Goal: Communication & Community: Participate in discussion

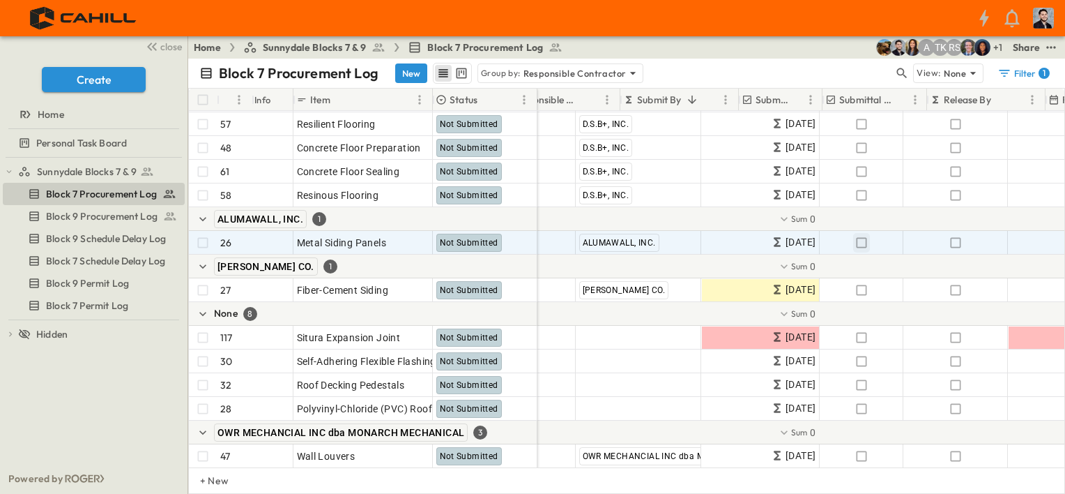
scroll to position [1255, 279]
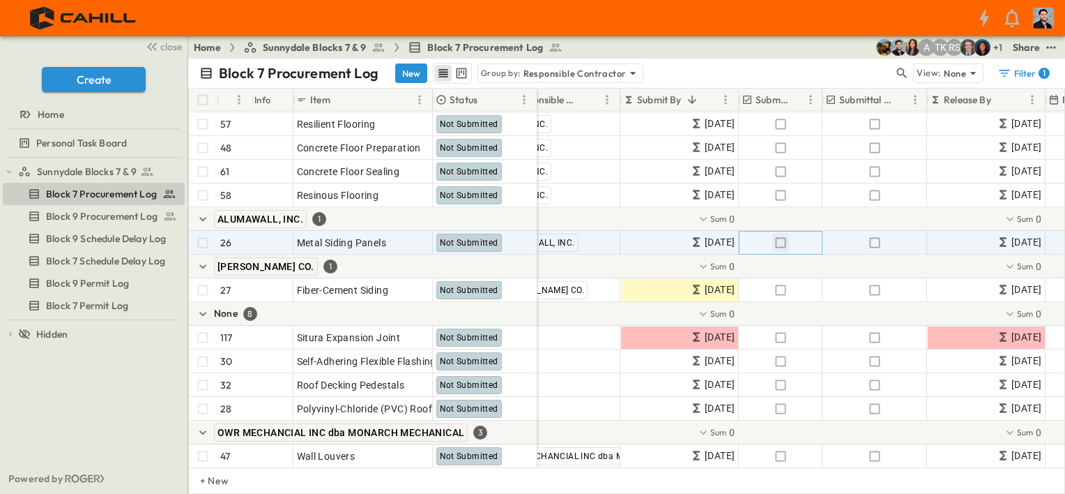
click at [781, 241] on icon "button" at bounding box center [781, 243] width 14 height 14
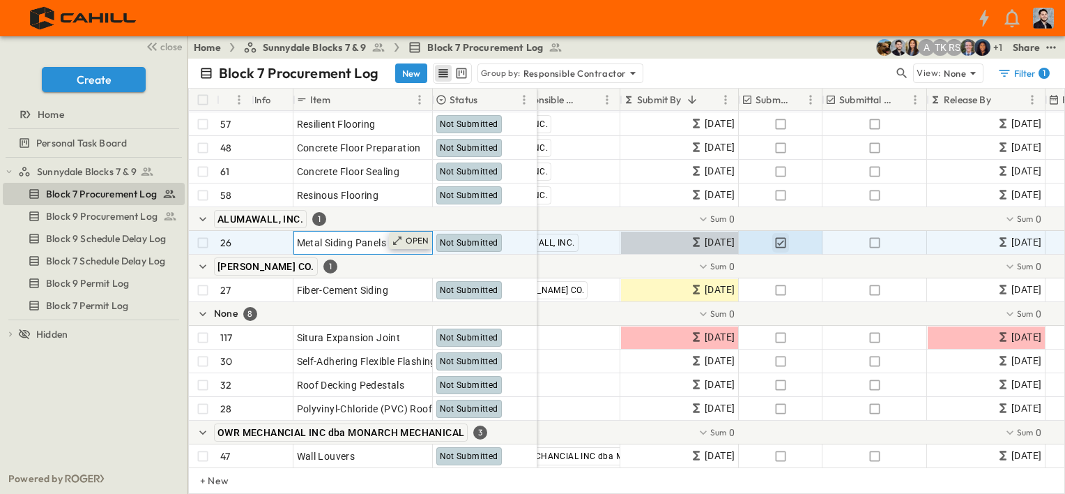
click at [405, 241] on div "OPEN" at bounding box center [410, 240] width 43 height 17
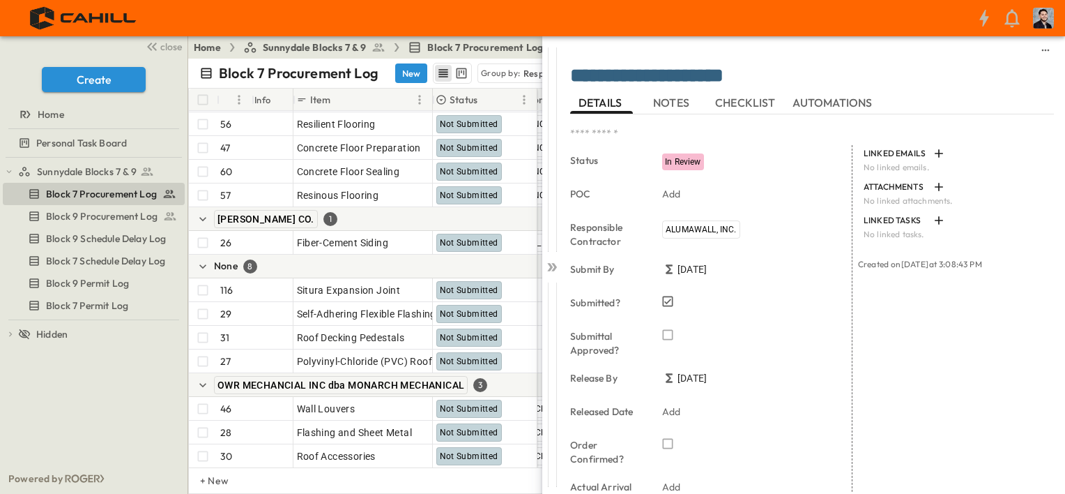
click at [669, 109] on span "NOTES" at bounding box center [672, 102] width 39 height 13
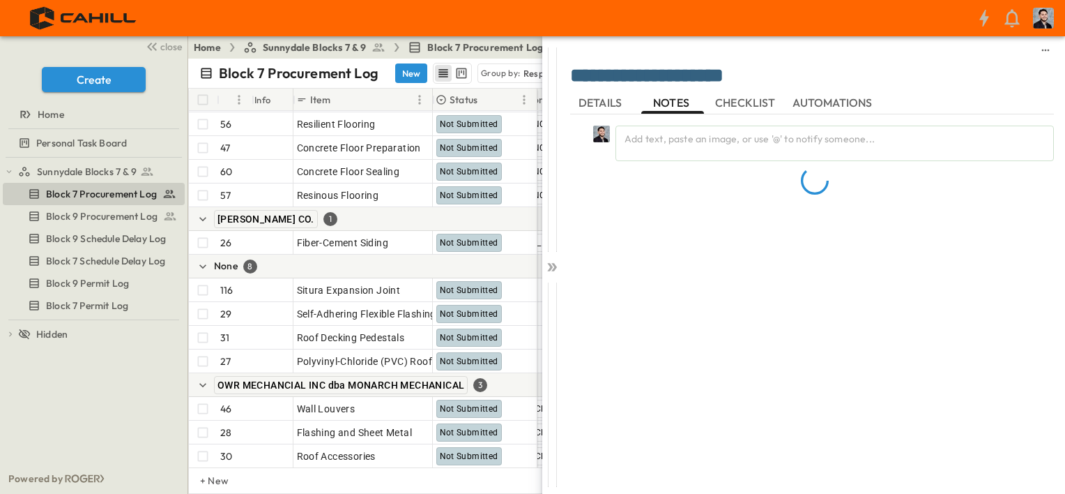
click at [666, 146] on div "Add text, paste an image, or use '@' to notify someone..." at bounding box center [812, 296] width 484 height 364
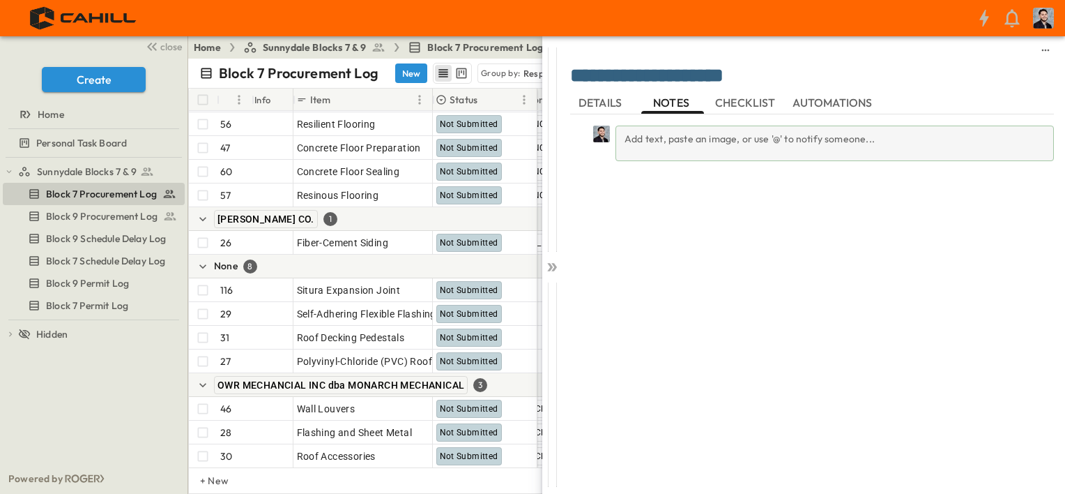
click at [669, 140] on div "Add text, paste an image, or use '@' to notify someone..." at bounding box center [835, 143] width 439 height 36
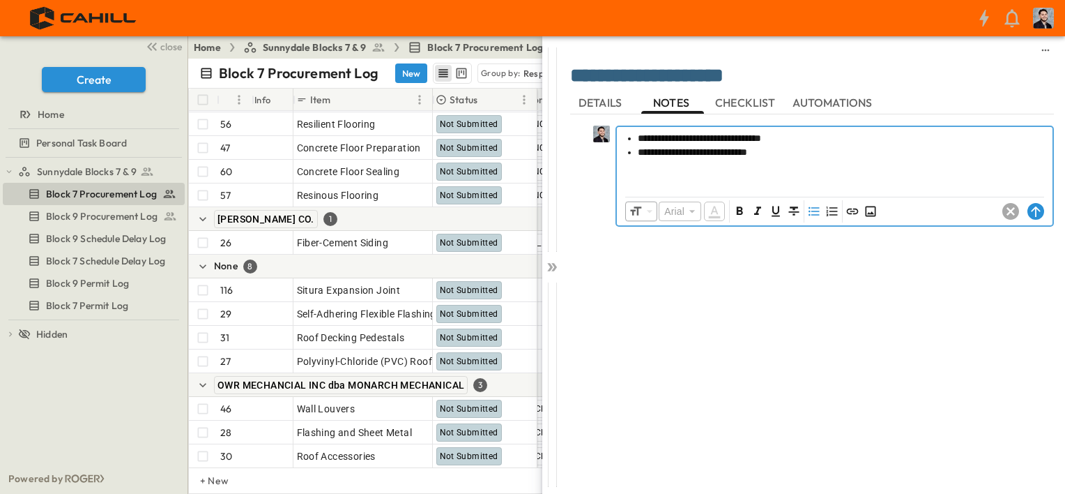
click at [800, 155] on li "**********" at bounding box center [842, 152] width 408 height 14
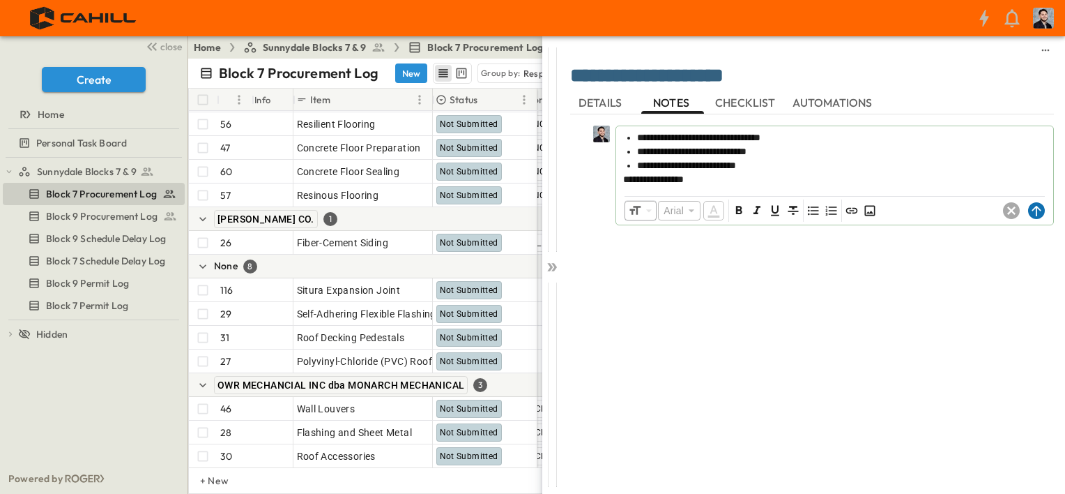
click at [1041, 214] on circle at bounding box center [1036, 210] width 17 height 17
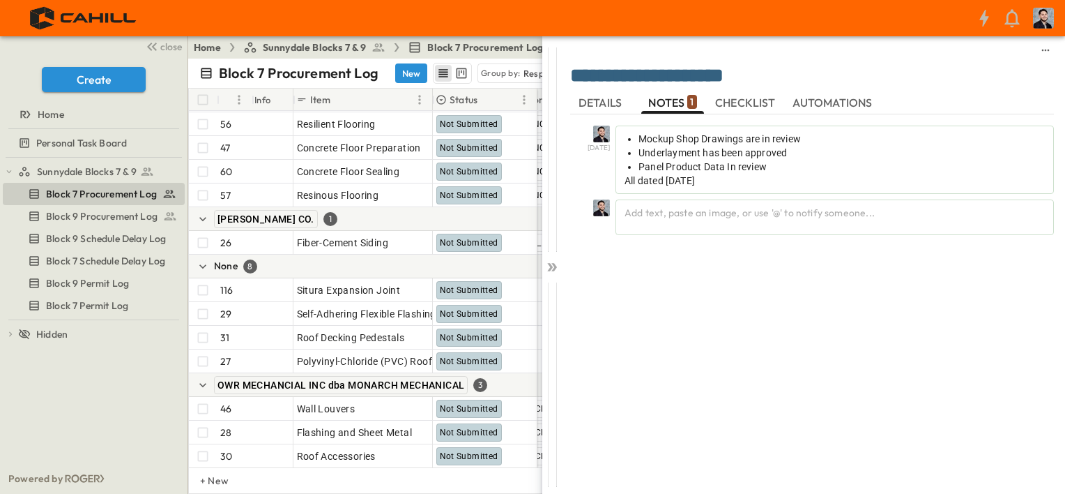
click at [597, 112] on button "DETAILS" at bounding box center [601, 102] width 63 height 22
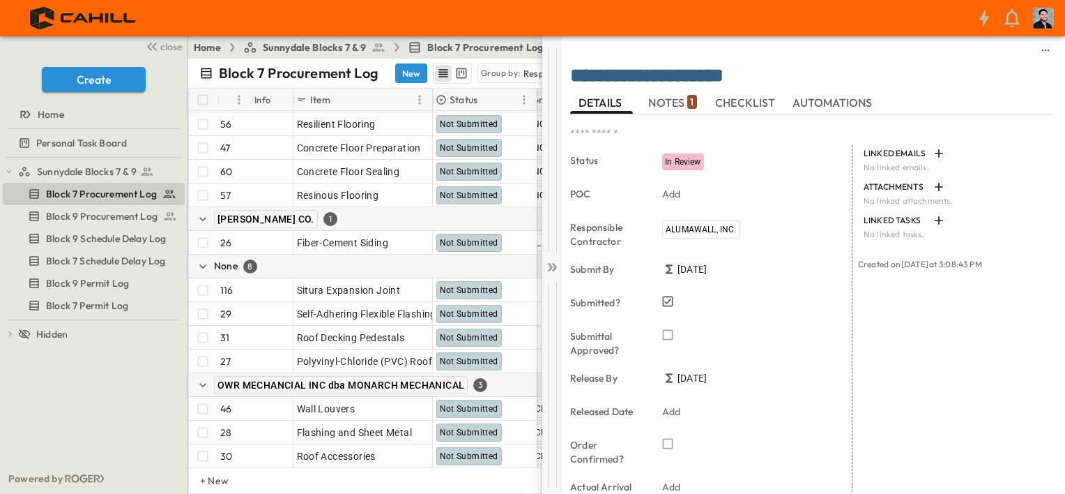
click at [558, 268] on icon at bounding box center [552, 267] width 14 height 14
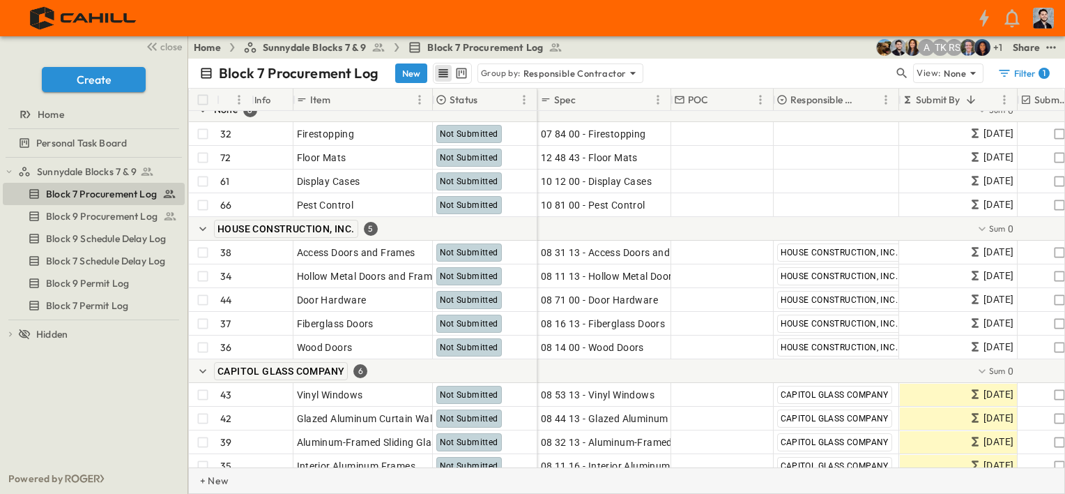
scroll to position [1603, 0]
